Goal: Task Accomplishment & Management: Complete application form

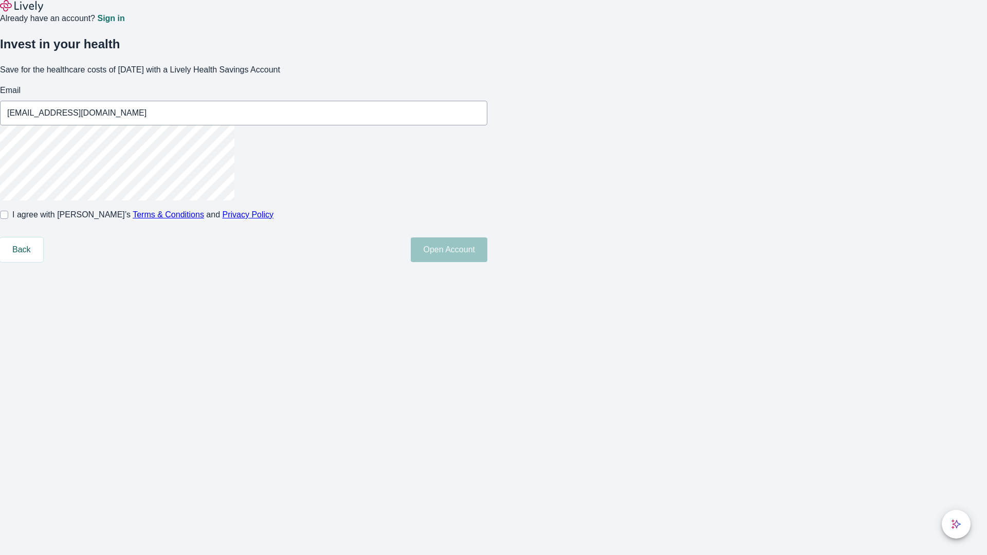
click at [8, 219] on input "I agree with Lively’s Terms & Conditions and Privacy Policy" at bounding box center [4, 215] width 8 height 8
checkbox input "true"
click at [487, 262] on button "Open Account" at bounding box center [449, 250] width 77 height 25
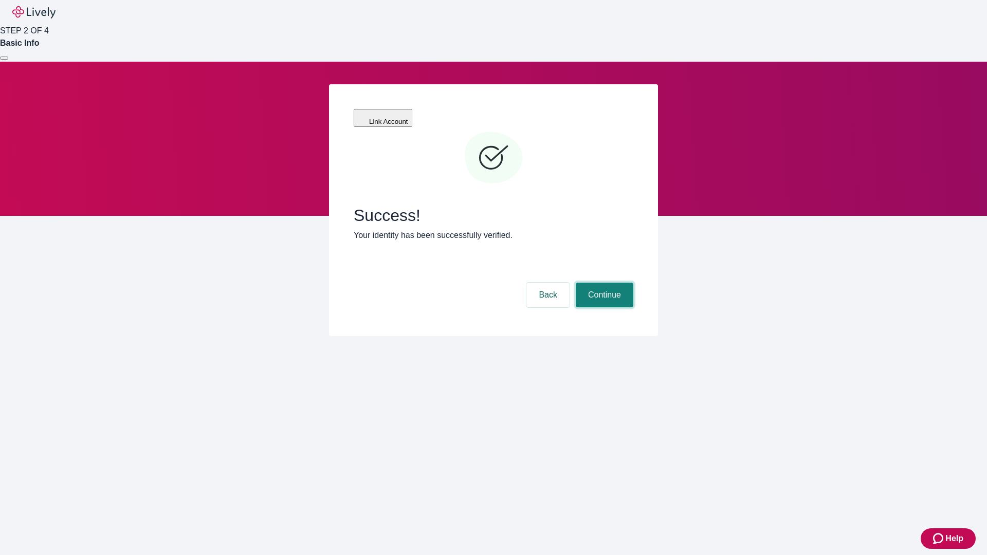
click at [603, 283] on button "Continue" at bounding box center [605, 295] width 58 height 25
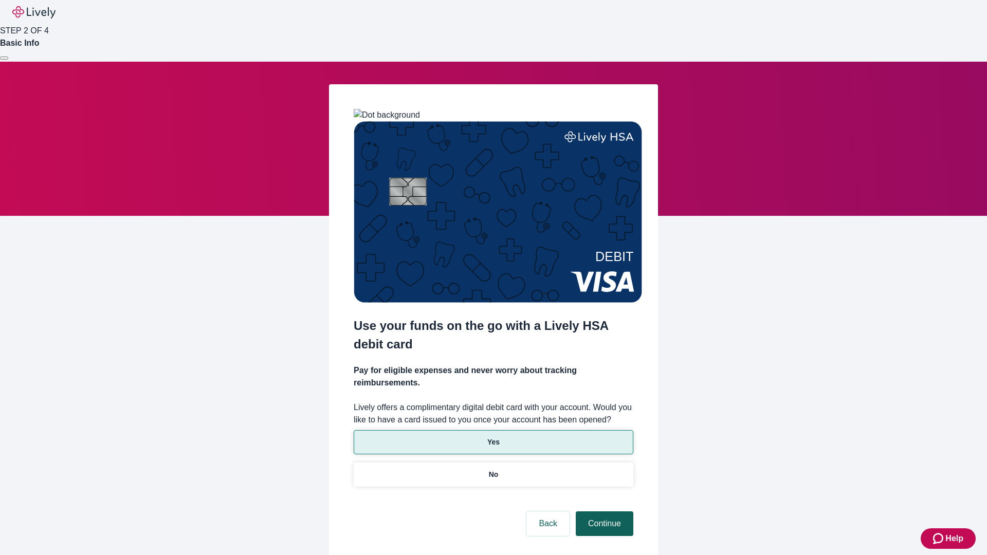
click at [493, 437] on p "Yes" at bounding box center [493, 442] width 12 height 11
click at [603, 512] on button "Continue" at bounding box center [605, 524] width 58 height 25
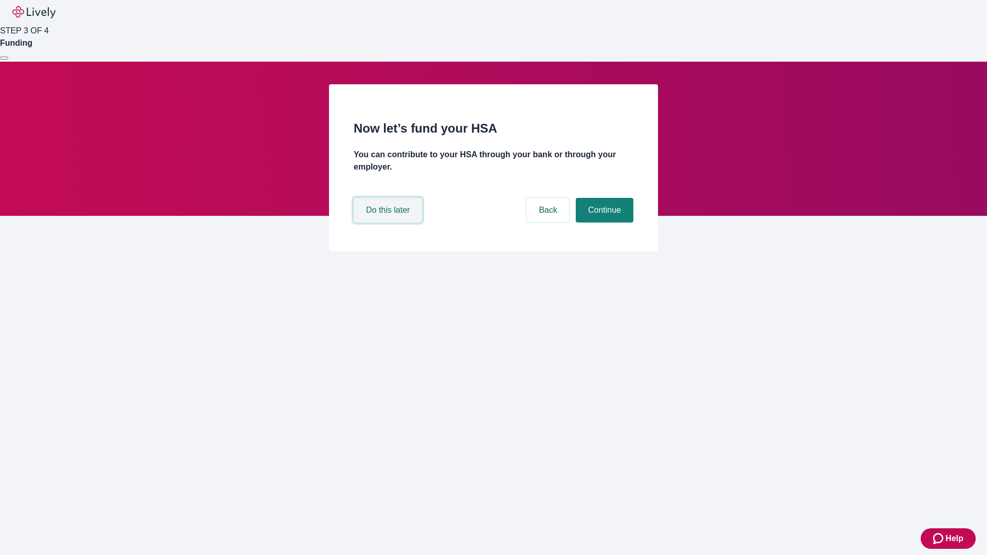
click at [389, 223] on button "Do this later" at bounding box center [388, 210] width 68 height 25
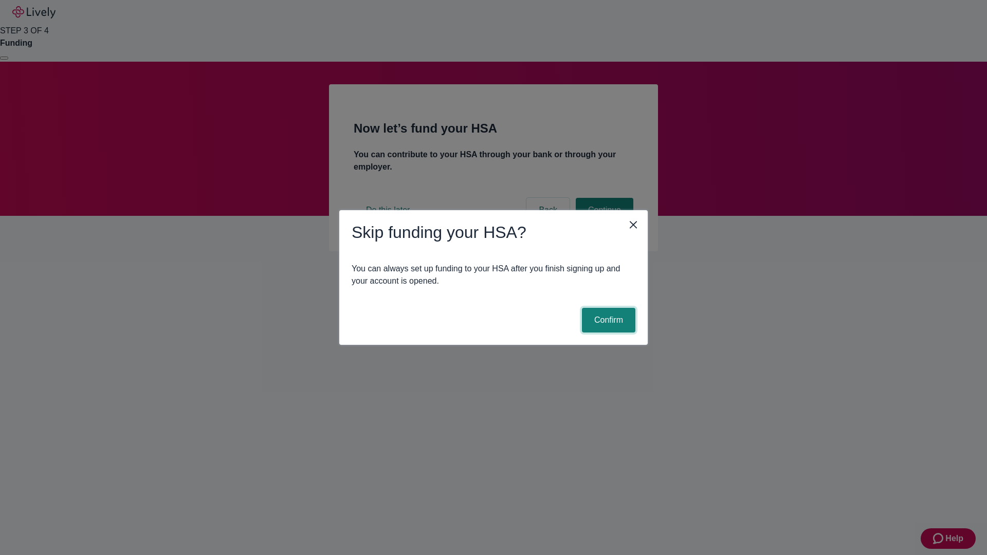
click at [607, 320] on button "Confirm" at bounding box center [608, 320] width 53 height 25
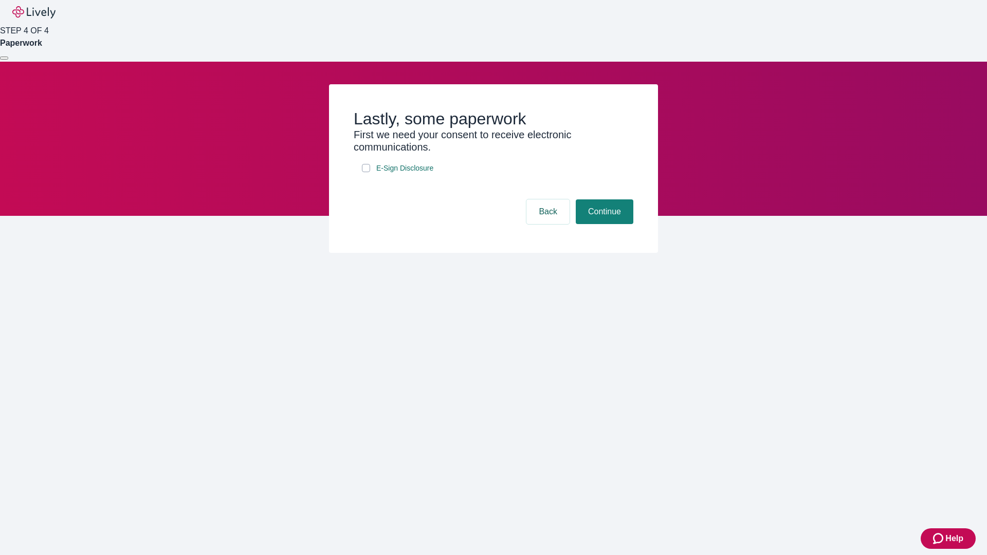
click at [366, 172] on input "E-Sign Disclosure" at bounding box center [366, 168] width 8 height 8
checkbox input "true"
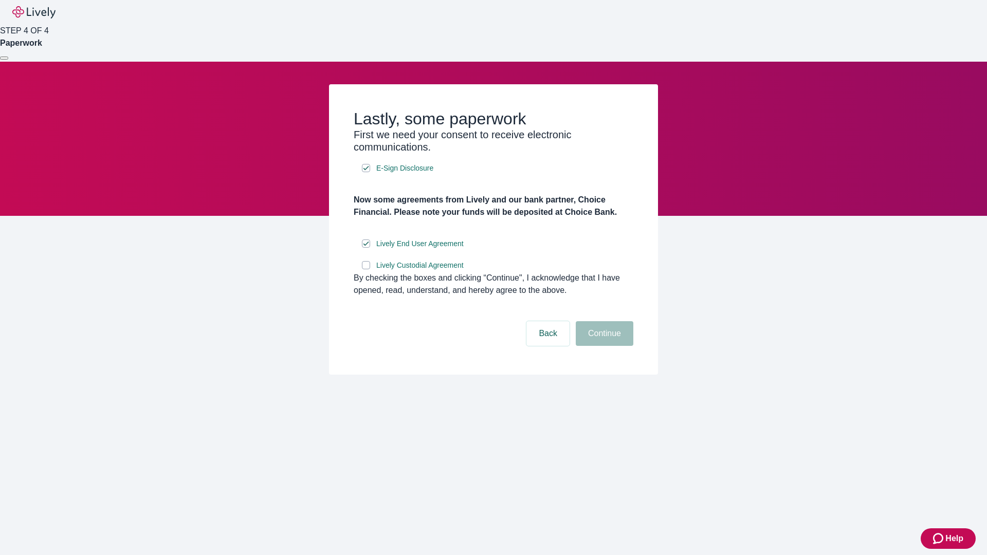
click at [366, 269] on input "Lively Custodial Agreement" at bounding box center [366, 265] width 8 height 8
checkbox input "true"
click at [603, 346] on button "Continue" at bounding box center [605, 333] width 58 height 25
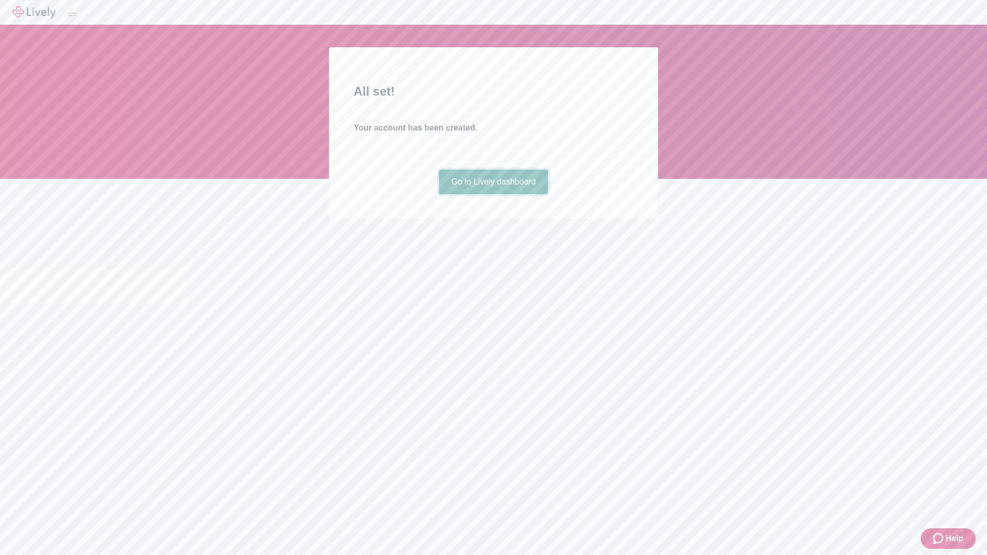
click at [493, 194] on link "Go to Lively dashboard" at bounding box center [494, 182] width 110 height 25
